Goal: Entertainment & Leisure: Browse casually

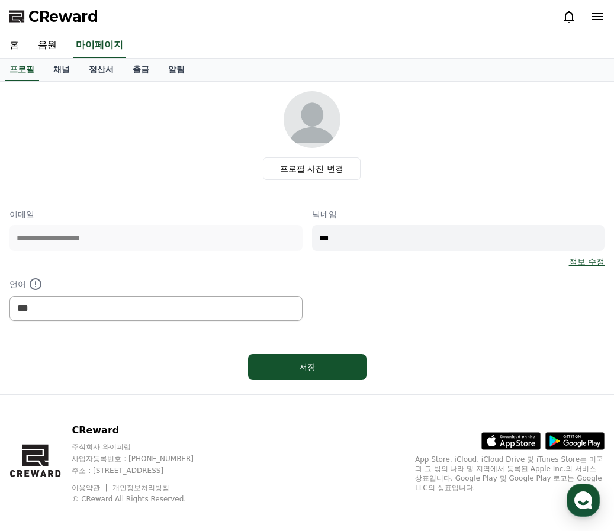
select select "**********"
click at [21, 45] on link "홈" at bounding box center [14, 45] width 28 height 25
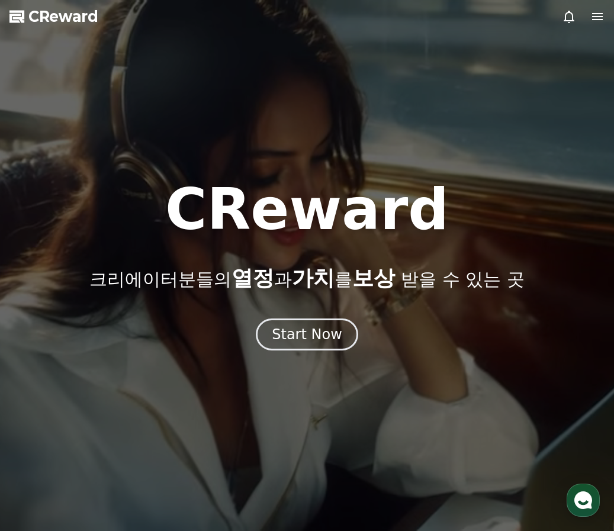
select select "**********"
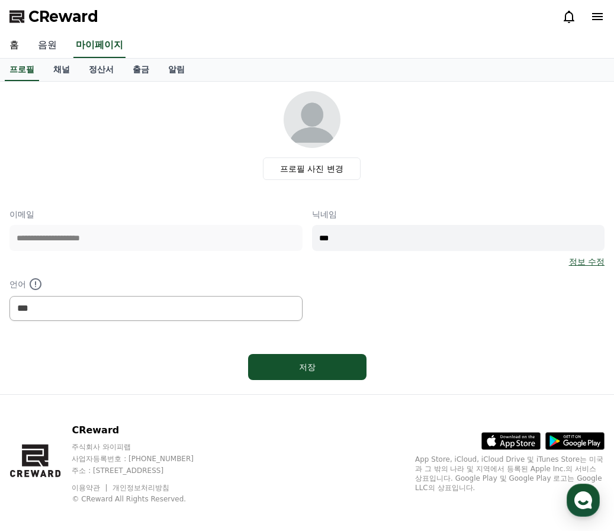
click at [54, 49] on link "음원" at bounding box center [47, 45] width 38 height 25
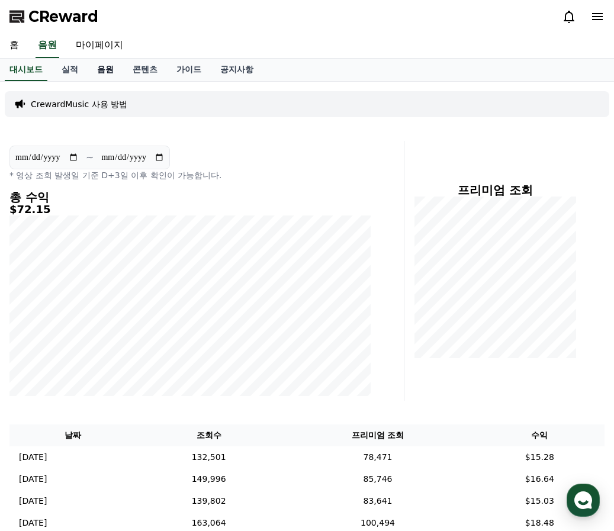
click at [107, 68] on link "음원" at bounding box center [106, 70] width 36 height 23
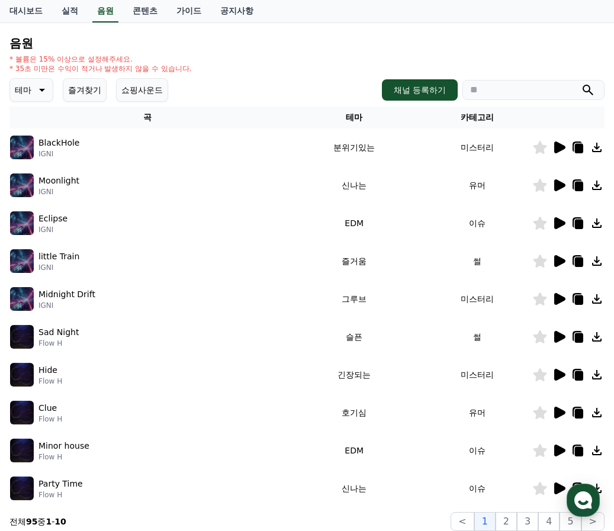
scroll to position [118, 0]
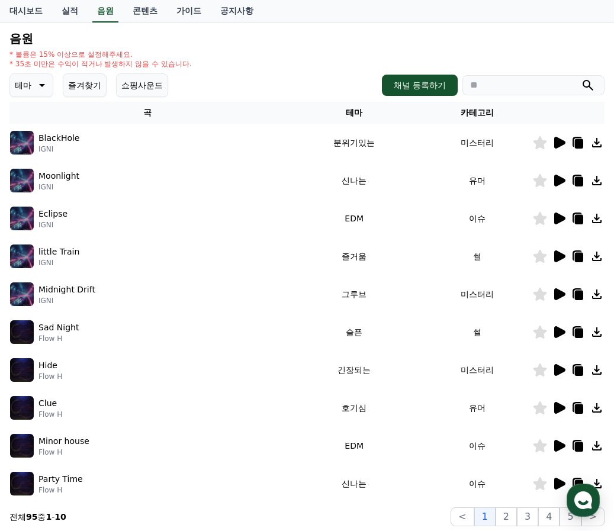
click at [70, 87] on button "즐겨찾기" at bounding box center [85, 85] width 44 height 24
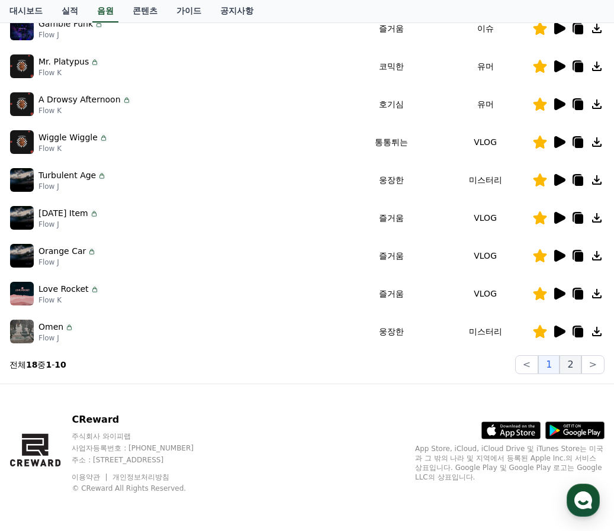
click at [572, 360] on button "2" at bounding box center [570, 364] width 21 height 19
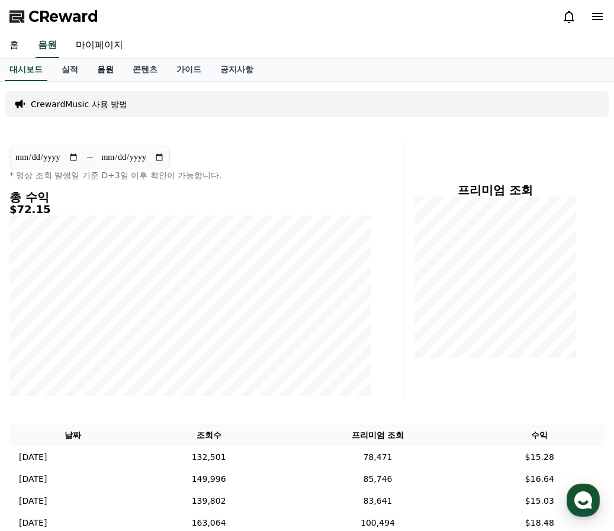
click at [102, 66] on link "음원" at bounding box center [106, 70] width 36 height 23
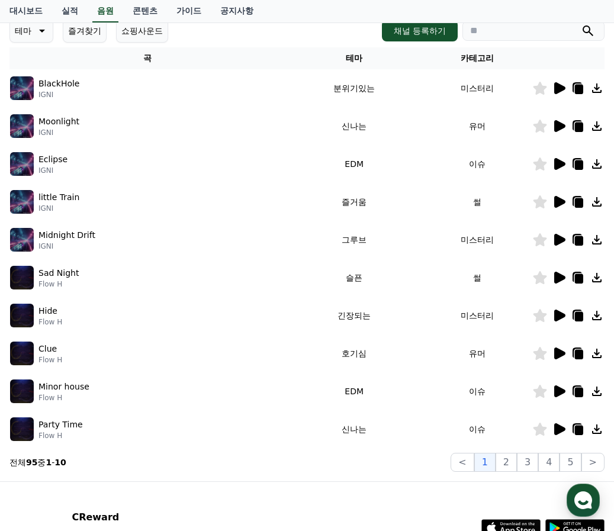
scroll to position [178, 0]
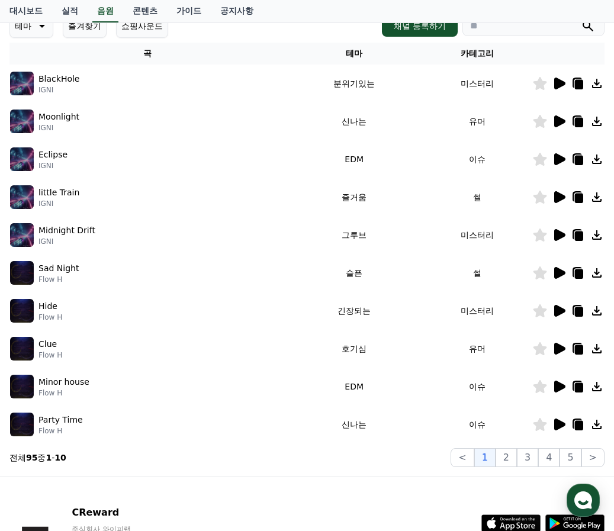
click at [558, 307] on icon at bounding box center [559, 311] width 11 height 12
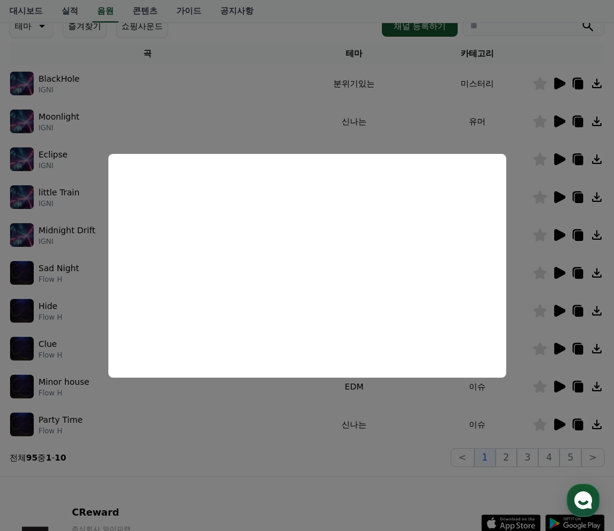
click at [516, 352] on button "close modal" at bounding box center [307, 265] width 614 height 531
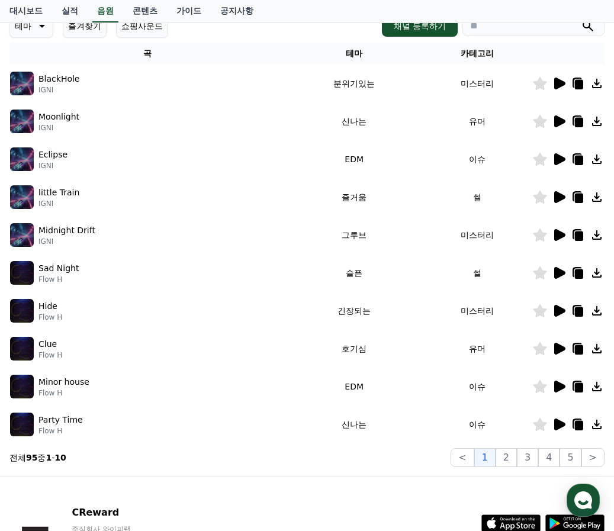
click at [545, 310] on icon at bounding box center [541, 310] width 14 height 13
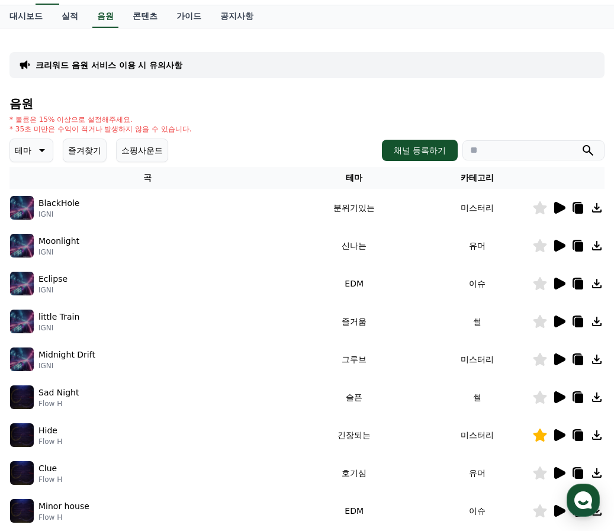
scroll to position [118, 0]
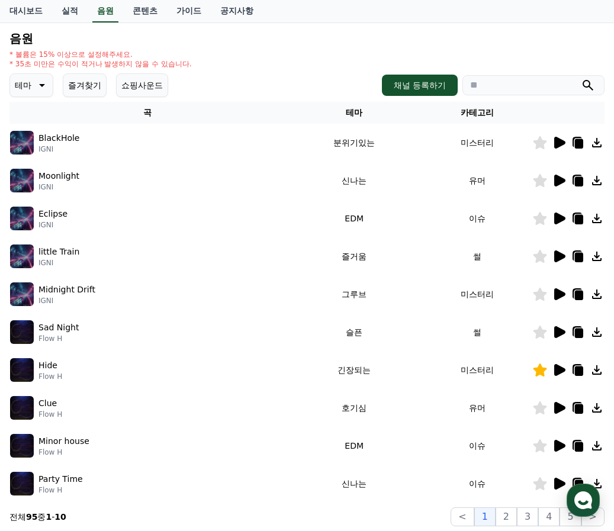
click at [559, 445] on icon at bounding box center [559, 446] width 11 height 12
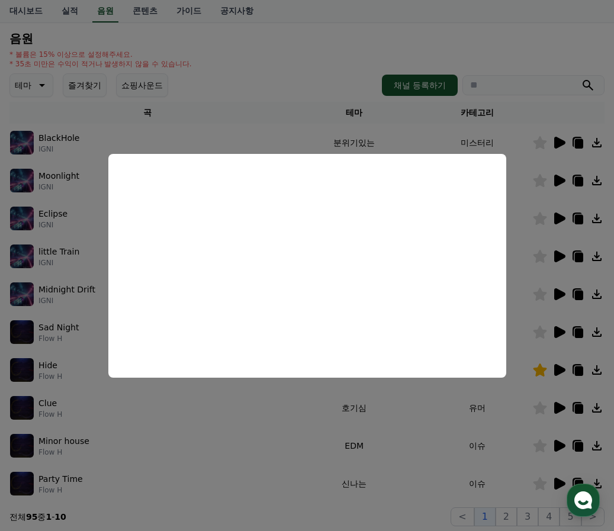
click at [441, 457] on button "close modal" at bounding box center [307, 265] width 614 height 531
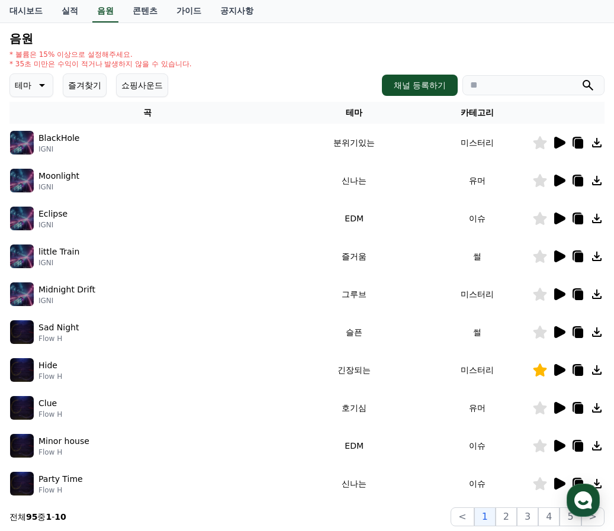
click at [581, 374] on icon at bounding box center [579, 371] width 8 height 9
click at [174, 465] on td "Party Time Flow H" at bounding box center [147, 484] width 277 height 38
click at [559, 368] on icon at bounding box center [559, 370] width 11 height 12
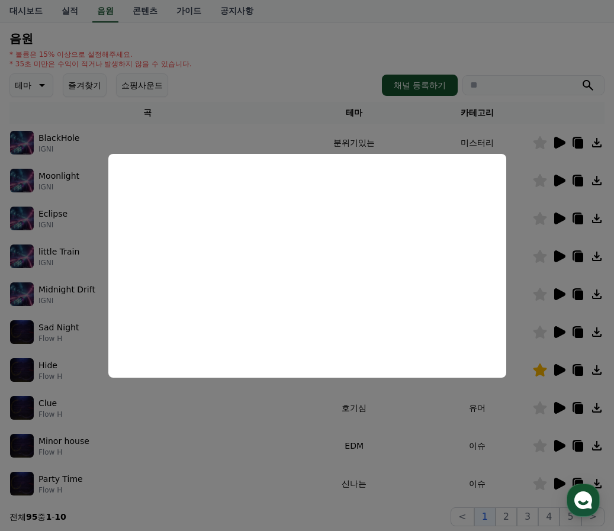
click at [201, 462] on button "close modal" at bounding box center [307, 265] width 614 height 531
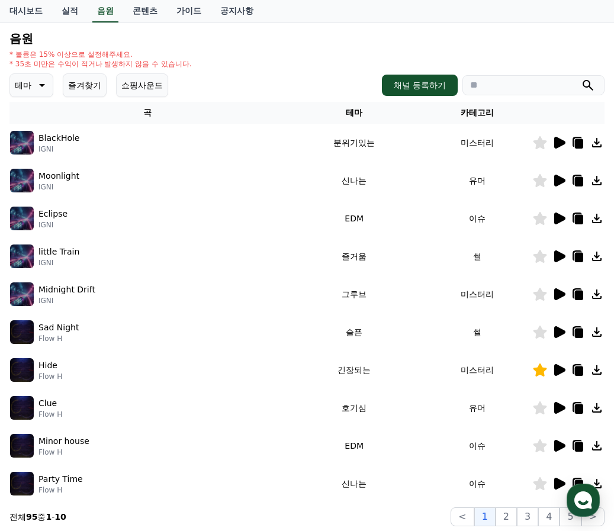
click at [558, 405] on icon at bounding box center [559, 408] width 11 height 12
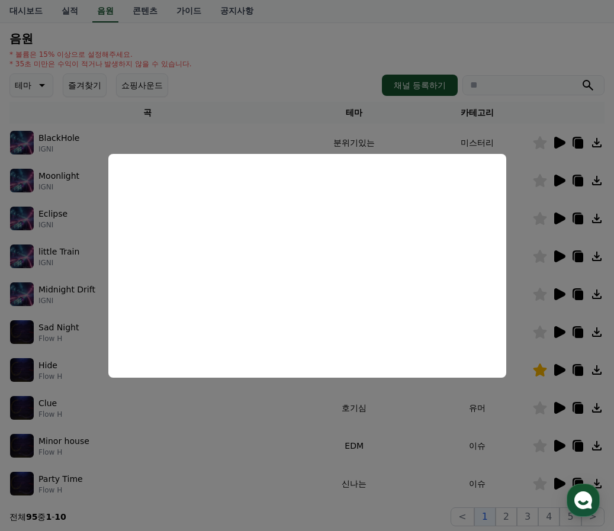
click at [291, 451] on button "close modal" at bounding box center [307, 265] width 614 height 531
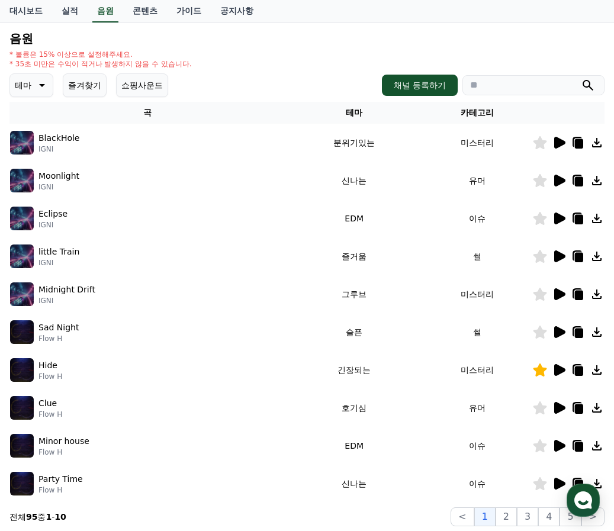
click at [95, 88] on button "즐겨찾기" at bounding box center [85, 85] width 44 height 24
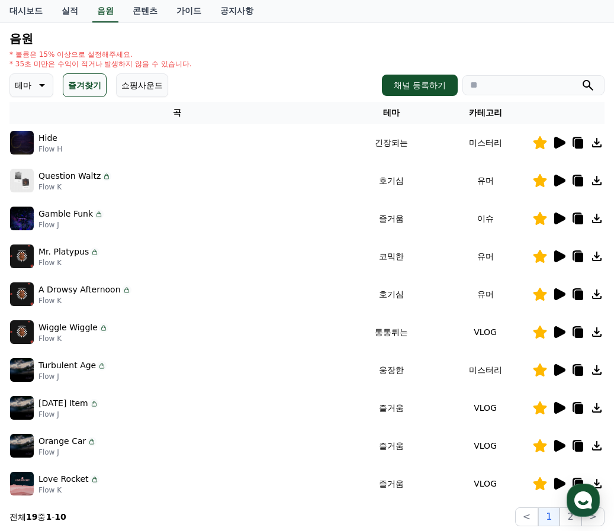
click at [558, 175] on icon at bounding box center [559, 181] width 14 height 14
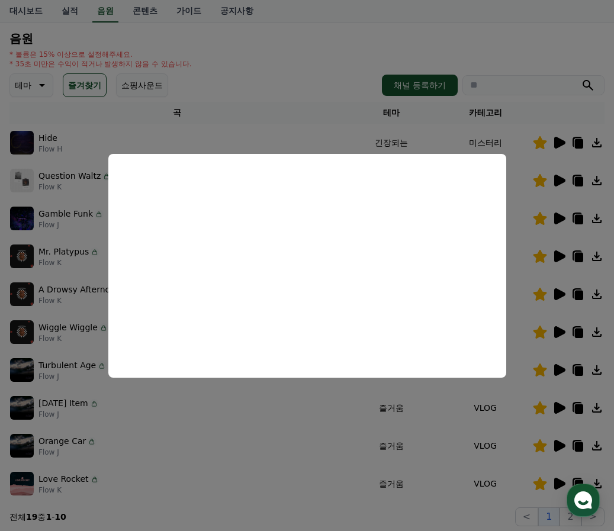
click at [275, 460] on button "close modal" at bounding box center [307, 265] width 614 height 531
click at [275, 460] on td "Orange Car Flow J" at bounding box center [176, 446] width 335 height 38
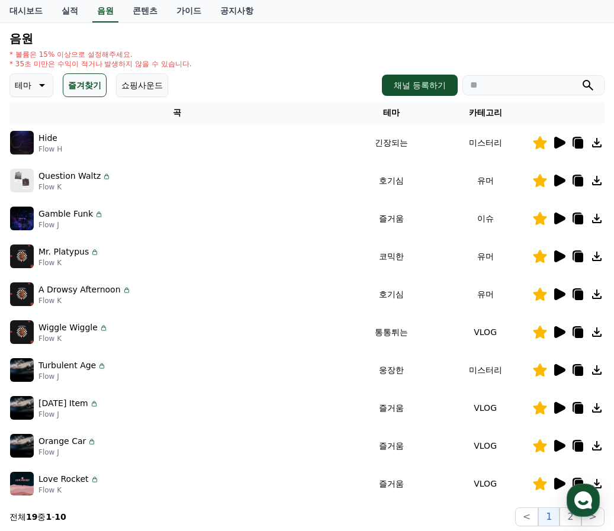
click at [560, 329] on icon at bounding box center [559, 332] width 11 height 12
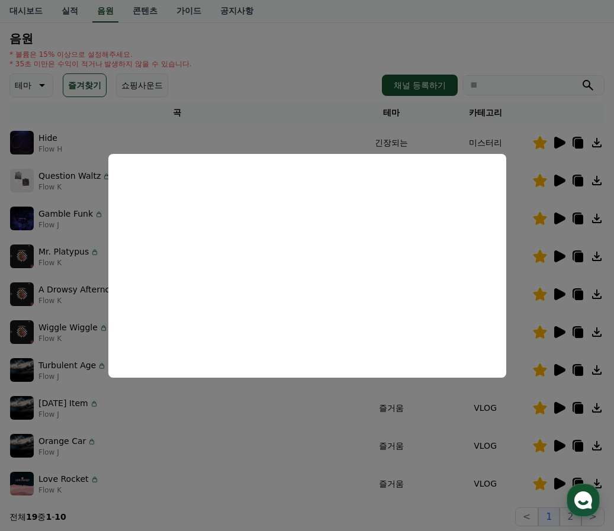
click at [333, 452] on button "close modal" at bounding box center [307, 265] width 614 height 531
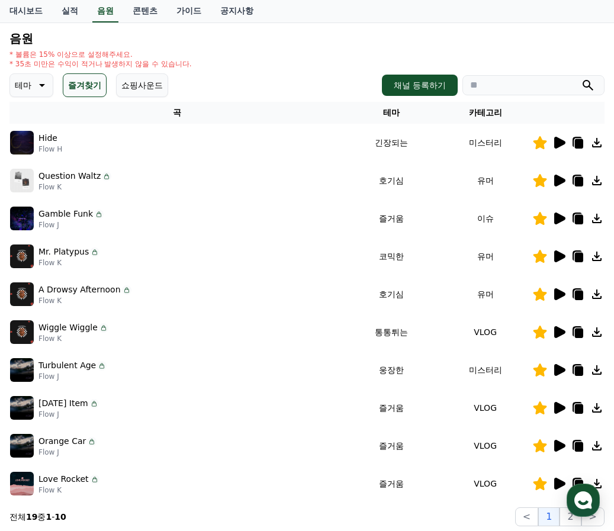
click at [559, 480] on icon at bounding box center [559, 484] width 11 height 12
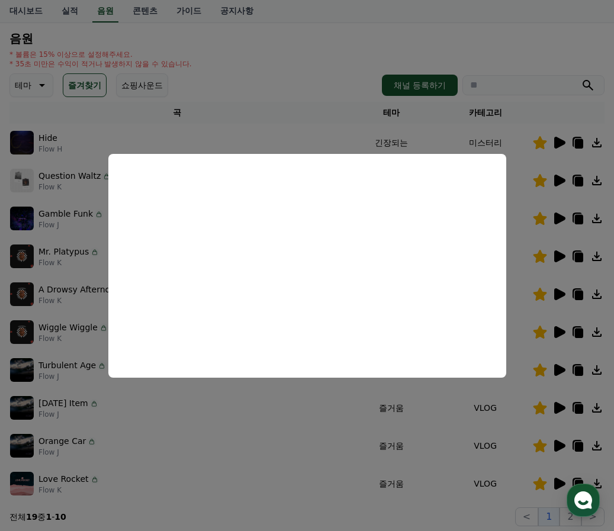
click at [271, 444] on button "close modal" at bounding box center [307, 265] width 614 height 531
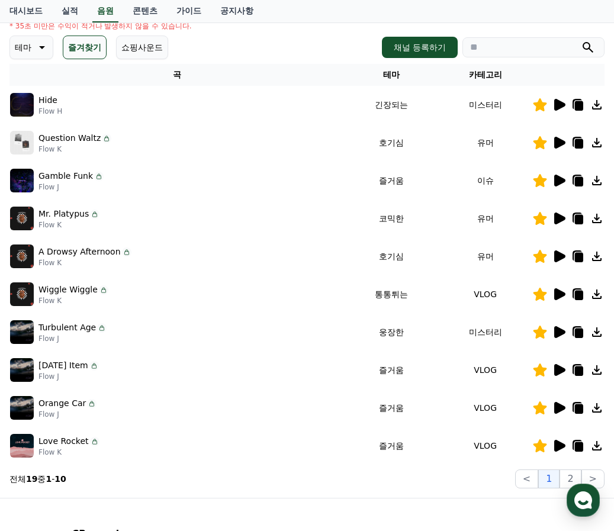
scroll to position [178, 0]
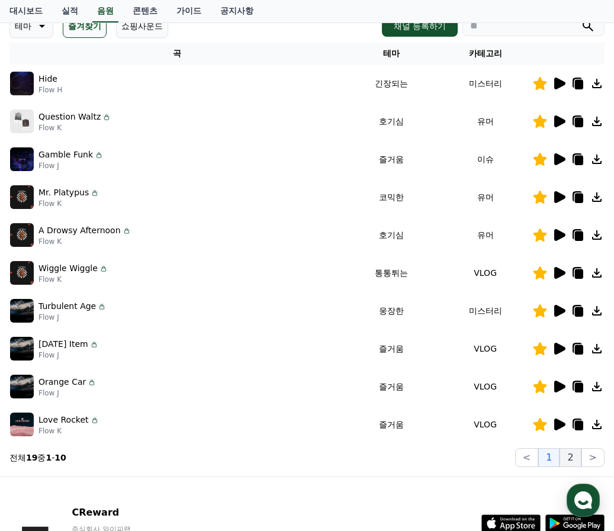
drag, startPoint x: 561, startPoint y: 452, endPoint x: 567, endPoint y: 457, distance: 8.1
click at [564, 454] on div "< 1 2 >" at bounding box center [559, 457] width 89 height 19
click at [572, 458] on button "2" at bounding box center [570, 457] width 21 height 19
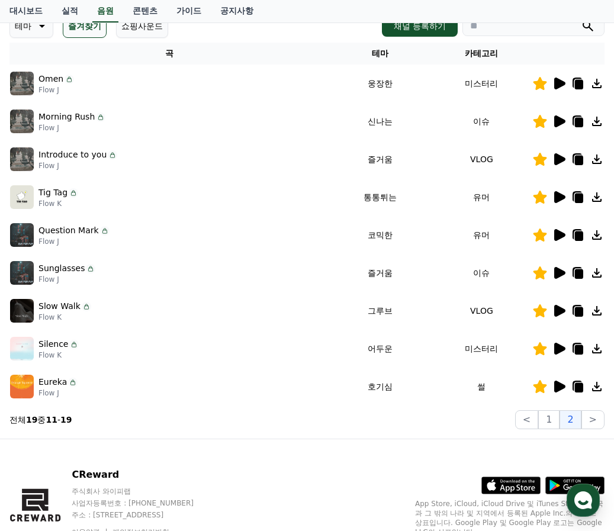
click at [552, 164] on icon at bounding box center [559, 159] width 14 height 14
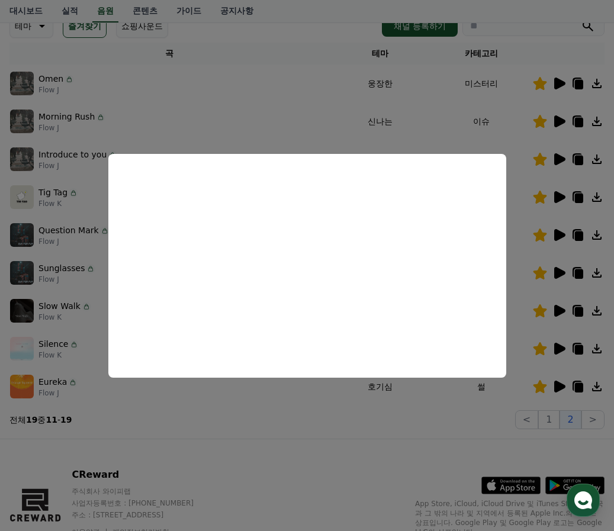
click at [225, 108] on button "close modal" at bounding box center [307, 265] width 614 height 531
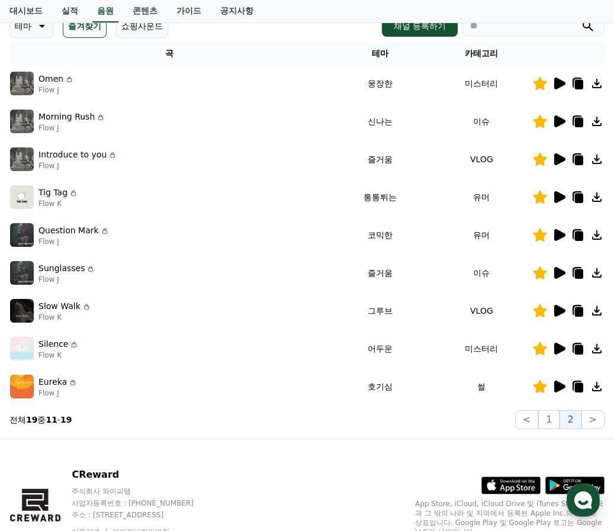
click at [582, 160] on icon at bounding box center [579, 160] width 8 height 9
drag, startPoint x: 187, startPoint y: 210, endPoint x: 199, endPoint y: 174, distance: 38.0
click at [188, 207] on td "Tig Tag Flow K" at bounding box center [169, 197] width 320 height 38
